Goal: Task Accomplishment & Management: Manage account settings

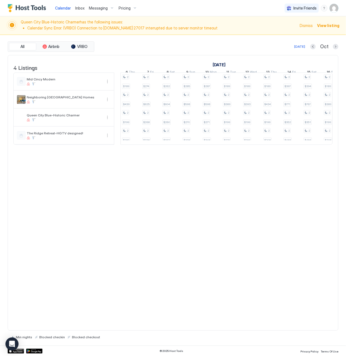
scroll to position [0, 238]
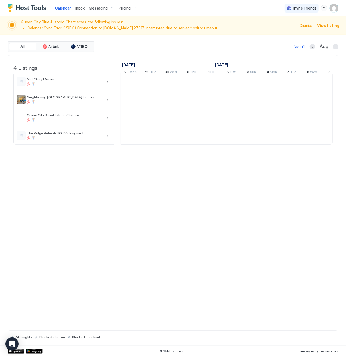
scroll to position [0, 303]
drag, startPoint x: 22, startPoint y: 22, endPoint x: 119, endPoint y: 24, distance: 97.8
click at [119, 24] on span "Queen City Blue-Historic Charmer has the following issues: Calendar Sync Error:…" at bounding box center [158, 26] width 275 height 12
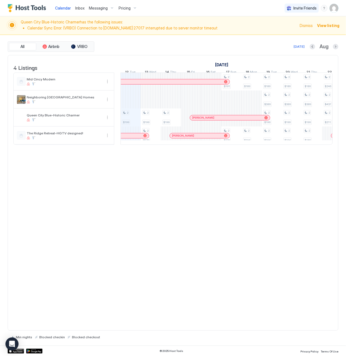
drag, startPoint x: 119, startPoint y: 24, endPoint x: 43, endPoint y: 28, distance: 76.3
click at [60, 27] on li "Calendar Sync Error: (VRBO) Connection to [DOMAIN_NAME]:27017 interrupted due t…" at bounding box center [161, 28] width 269 height 5
drag, startPoint x: 58, startPoint y: 28, endPoint x: 68, endPoint y: 28, distance: 9.8
click at [68, 28] on li "Calendar Sync Error: (VRBO) Connection to [DOMAIN_NAME]:27017 interrupted due t…" at bounding box center [161, 28] width 269 height 5
drag, startPoint x: 68, startPoint y: 28, endPoint x: 41, endPoint y: 28, distance: 26.7
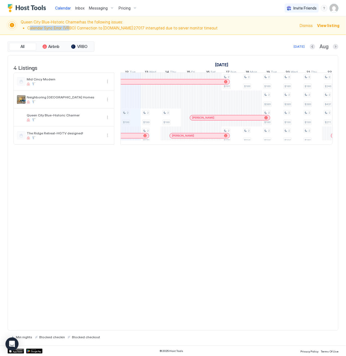
click at [68, 28] on li "Calendar Sync Error: (VRBO) Connection to [DOMAIN_NAME]:27017 interrupted due t…" at bounding box center [161, 28] width 269 height 5
drag, startPoint x: 62, startPoint y: 28, endPoint x: 38, endPoint y: 26, distance: 23.8
click at [38, 26] on li "Calendar Sync Error: (VRBO) Connection to [DOMAIN_NAME]:27017 interrupted due t…" at bounding box center [161, 28] width 269 height 5
drag, startPoint x: 38, startPoint y: 26, endPoint x: 33, endPoint y: 26, distance: 5.4
click at [38, 26] on li "Calendar Sync Error: (VRBO) Connection to [DOMAIN_NAME]:27017 interrupted due t…" at bounding box center [161, 28] width 269 height 5
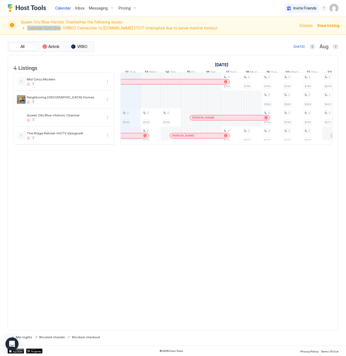
drag, startPoint x: 28, startPoint y: 27, endPoint x: 59, endPoint y: 27, distance: 31.9
click at [59, 27] on li "Calendar Sync Error: (VRBO) Connection to [DOMAIN_NAME]:27017 interrupted due t…" at bounding box center [161, 28] width 269 height 5
drag, startPoint x: 59, startPoint y: 27, endPoint x: 43, endPoint y: 30, distance: 16.6
click at [43, 30] on li "Calendar Sync Error: (VRBO) Connection to [DOMAIN_NAME]:27017 interrupted due t…" at bounding box center [161, 28] width 269 height 5
click at [80, 31] on span "Queen City Blue-Historic Charmer has the following issues: Calendar Sync Error:…" at bounding box center [158, 26] width 275 height 12
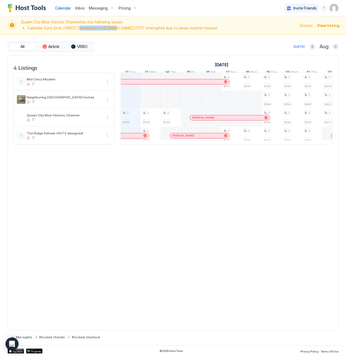
drag, startPoint x: 77, startPoint y: 28, endPoint x: 111, endPoint y: 28, distance: 34.0
click at [111, 28] on li "Calendar Sync Error: (VRBO) Connection to [DOMAIN_NAME]:27017 interrupted due t…" at bounding box center [161, 28] width 269 height 5
drag, startPoint x: 111, startPoint y: 28, endPoint x: 128, endPoint y: 34, distance: 17.6
click at [88, 32] on div "Queen City Blue-Historic Charmer has the following issues: Calendar Sync Error:…" at bounding box center [173, 25] width 346 height 19
click at [217, 34] on div "Queen City Blue-Historic Charmer has the following issues: Calendar Sync Error:…" at bounding box center [173, 25] width 346 height 19
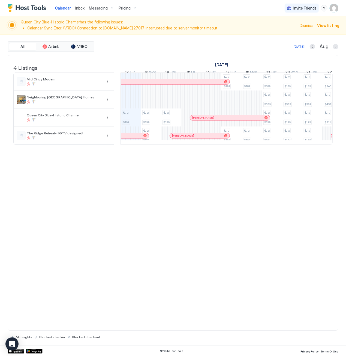
drag, startPoint x: 250, startPoint y: 30, endPoint x: 162, endPoint y: 29, distance: 87.7
click at [162, 29] on li "Calendar Sync Error: (VRBO) Connection to [DOMAIN_NAME]:27017 interrupted due t…" at bounding box center [161, 28] width 269 height 5
drag, startPoint x: 162, startPoint y: 29, endPoint x: 148, endPoint y: 41, distance: 19.1
click at [145, 41] on div "All Airbnb VRBO [DATE] [DATE] Listings [DATE] [DATE] [DATE] 28 Mon 29 Tue 30 We…" at bounding box center [173, 190] width 330 height 311
click at [304, 26] on span "Dismiss" at bounding box center [305, 26] width 13 height 6
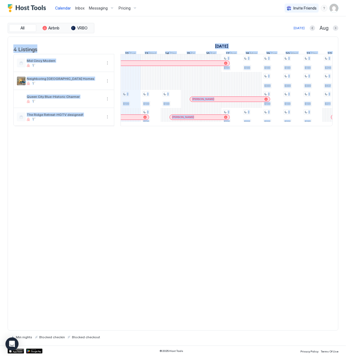
drag, startPoint x: 205, startPoint y: 134, endPoint x: 197, endPoint y: 132, distance: 8.3
click at [197, 132] on div "4 Listings [DATE] [DATE] [DATE] 28 Mon 29 Tue 30 Wed 31 Thu 1 Fri 2 Sat 3 Sun 4…" at bounding box center [173, 84] width 330 height 95
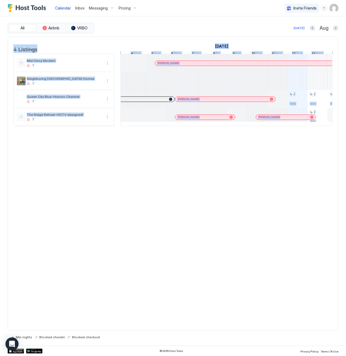
scroll to position [0, 0]
